Goal: Find specific page/section: Find specific page/section

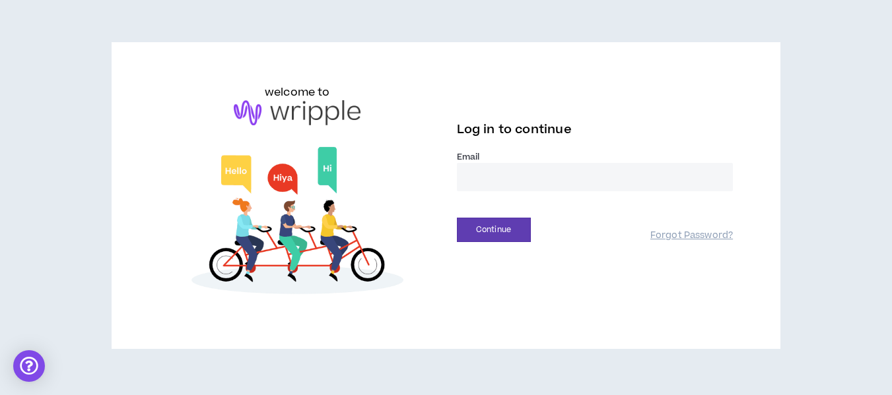
click at [517, 183] on input "email" at bounding box center [595, 177] width 277 height 28
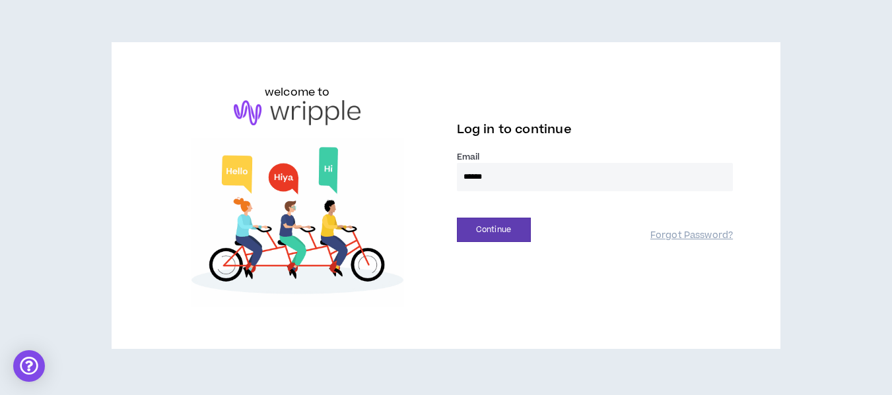
type input "**********"
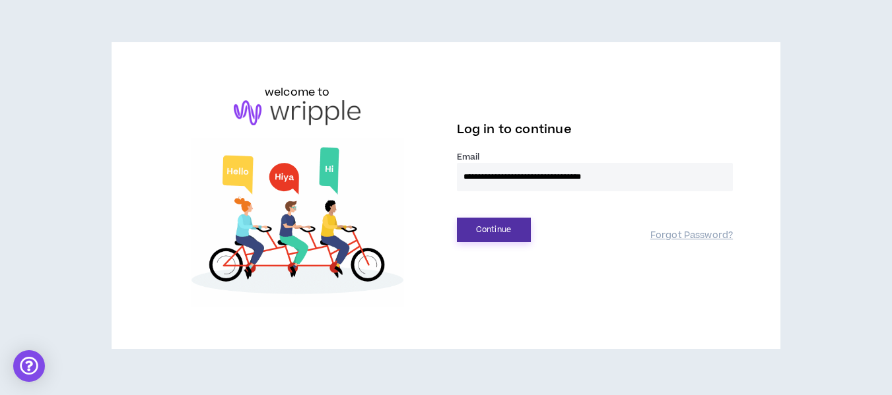
click at [514, 234] on button "Continue" at bounding box center [494, 230] width 74 height 24
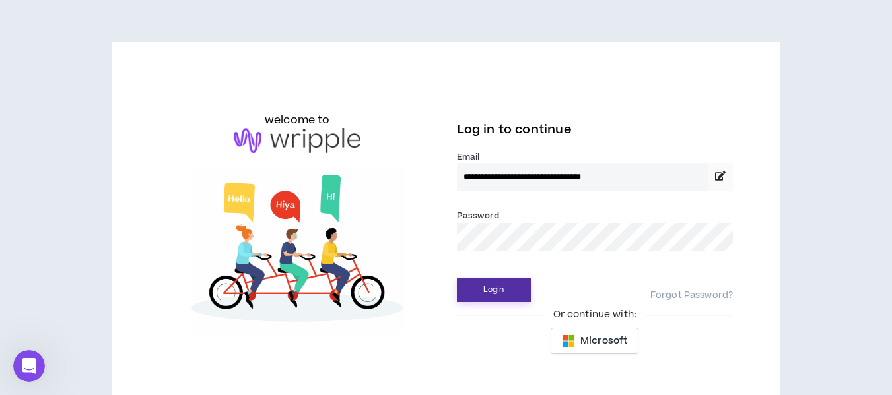
click at [488, 294] on button "Login" at bounding box center [494, 290] width 74 height 24
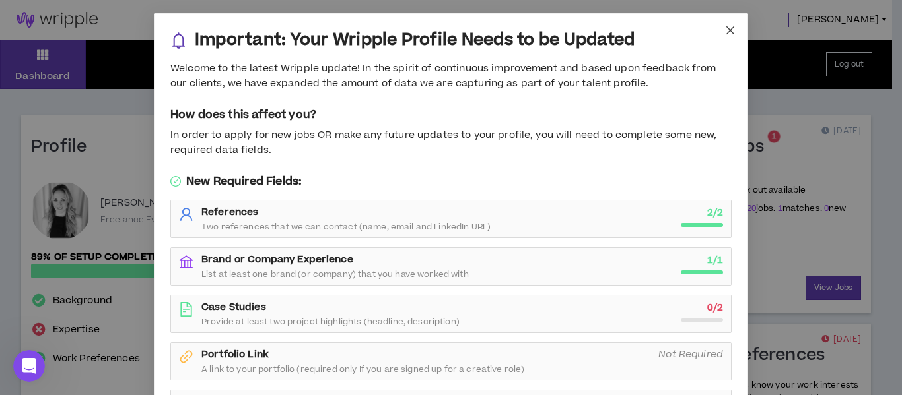
click at [729, 26] on icon "close" at bounding box center [730, 30] width 11 height 11
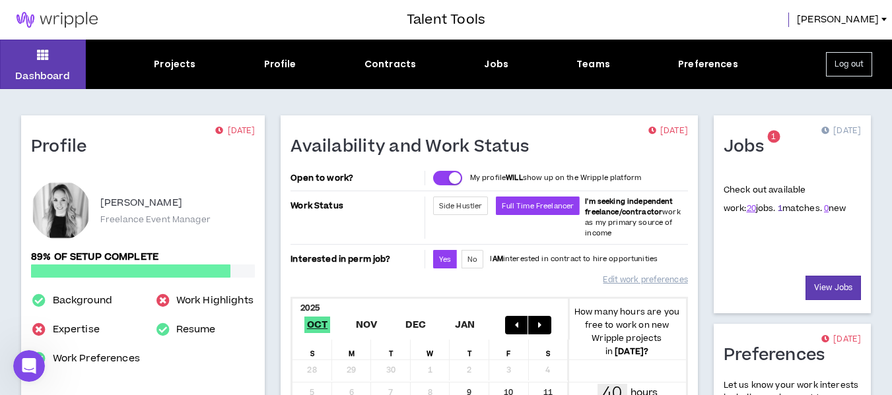
click at [778, 210] on link "1" at bounding box center [780, 209] width 5 height 12
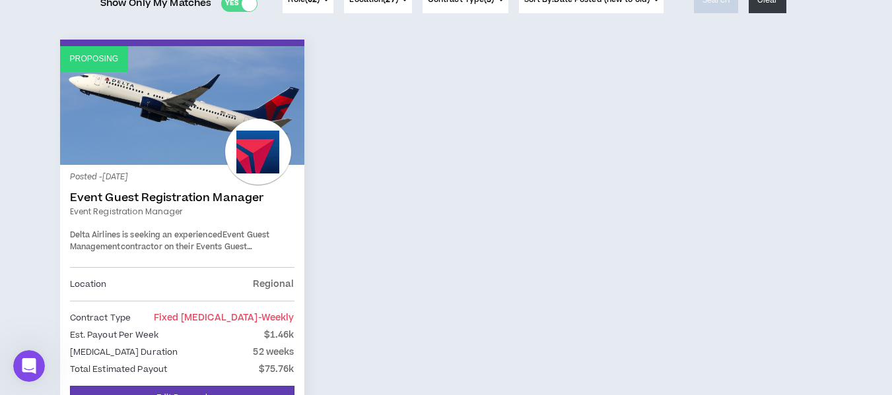
scroll to position [198, 0]
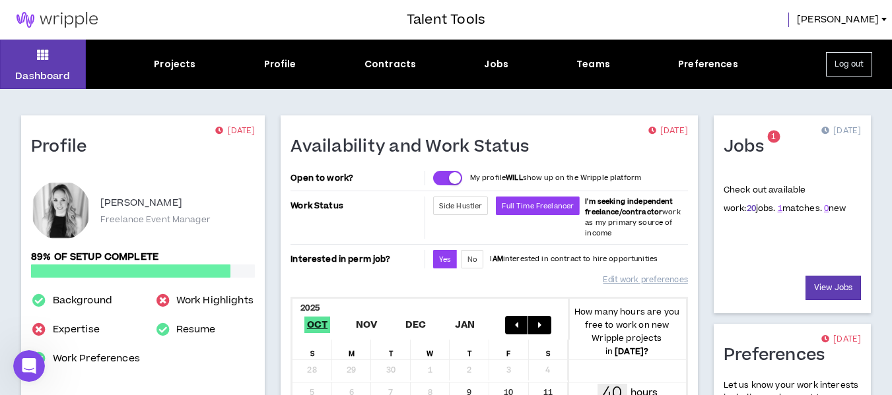
click at [747, 208] on link "20" at bounding box center [751, 209] width 9 height 12
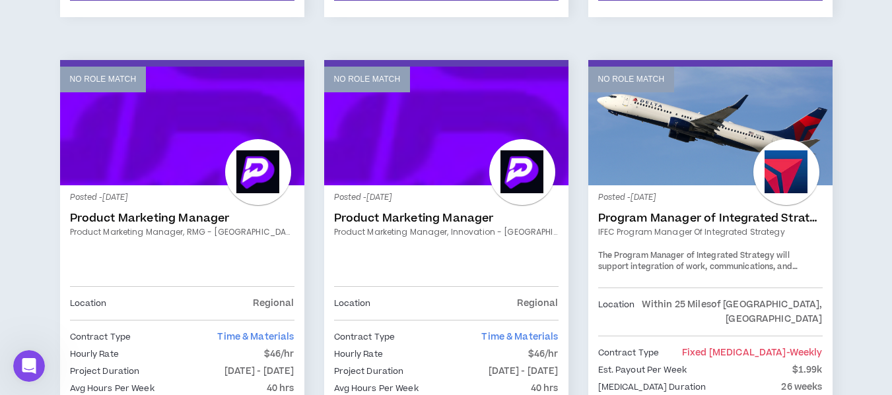
scroll to position [1188, 0]
